Goal: Information Seeking & Learning: Find specific fact

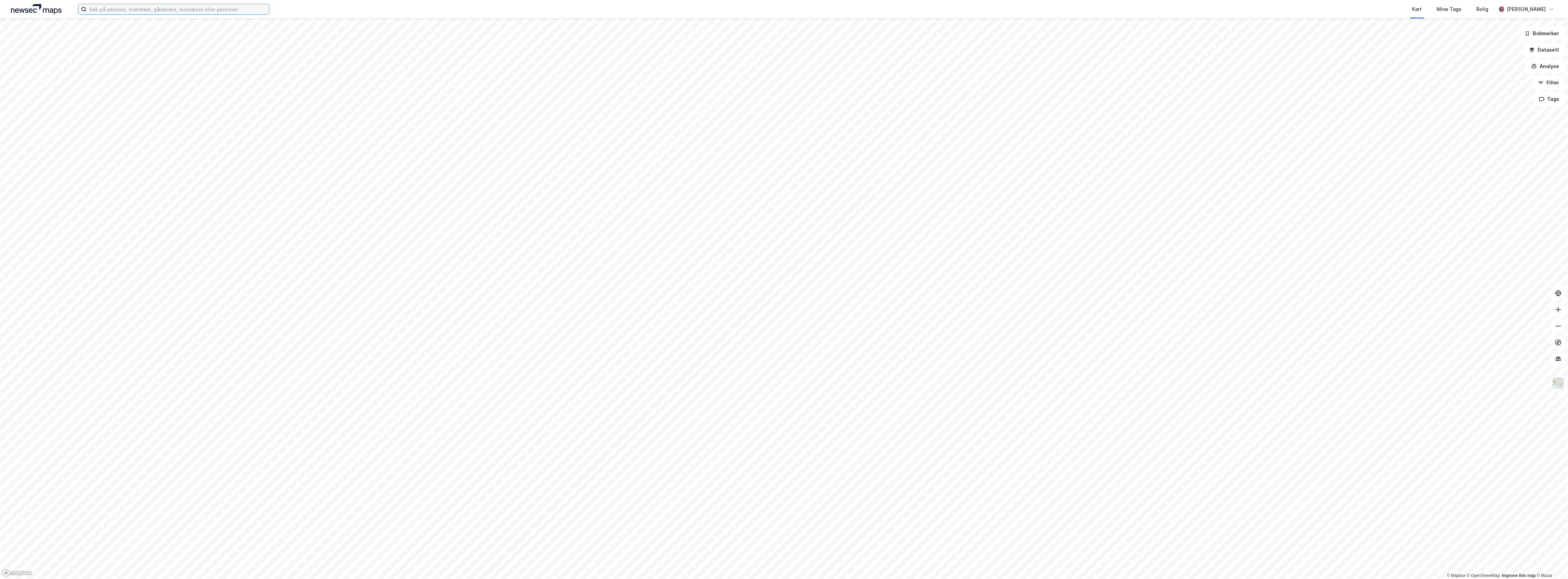
click at [121, 9] on input at bounding box center [178, 9] width 183 height 10
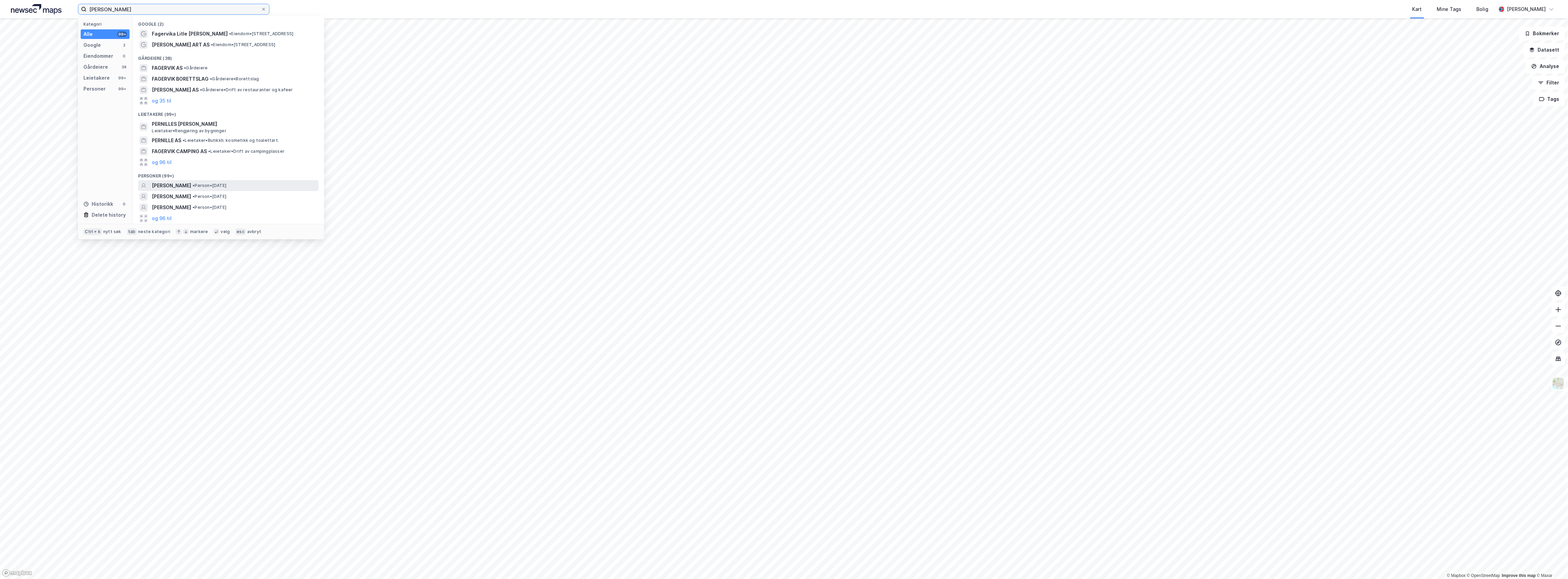
type input "[PERSON_NAME]"
click at [191, 183] on span "[PERSON_NAME]" at bounding box center [171, 185] width 40 height 8
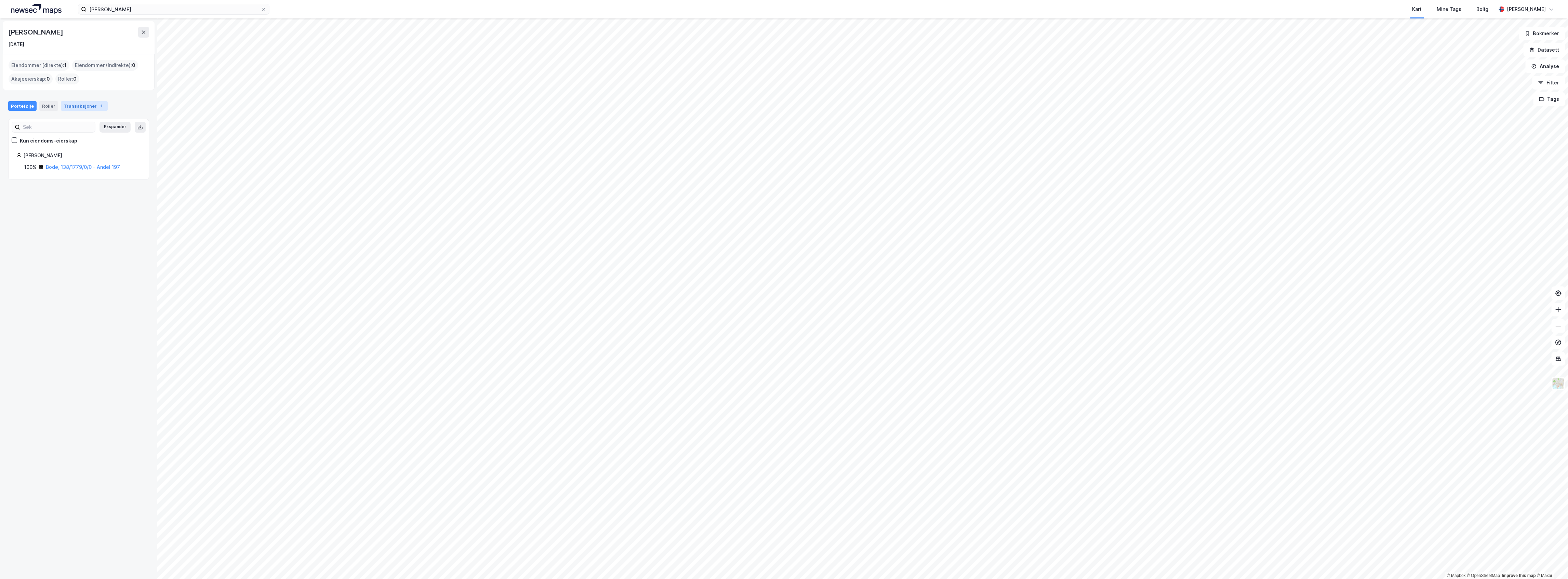
click at [79, 109] on div "Transaksjoner 1" at bounding box center [84, 106] width 47 height 10
click at [99, 240] on div "Fritt salg - [GEOGRAPHIC_DATA], 138/1779/0/0 - Andel 197" at bounding box center [66, 237] width 99 height 11
click at [100, 234] on link "Bodø, 138/1779/0/0 - Andel 197" at bounding box center [79, 236] width 74 height 6
